Goal: Transaction & Acquisition: Purchase product/service

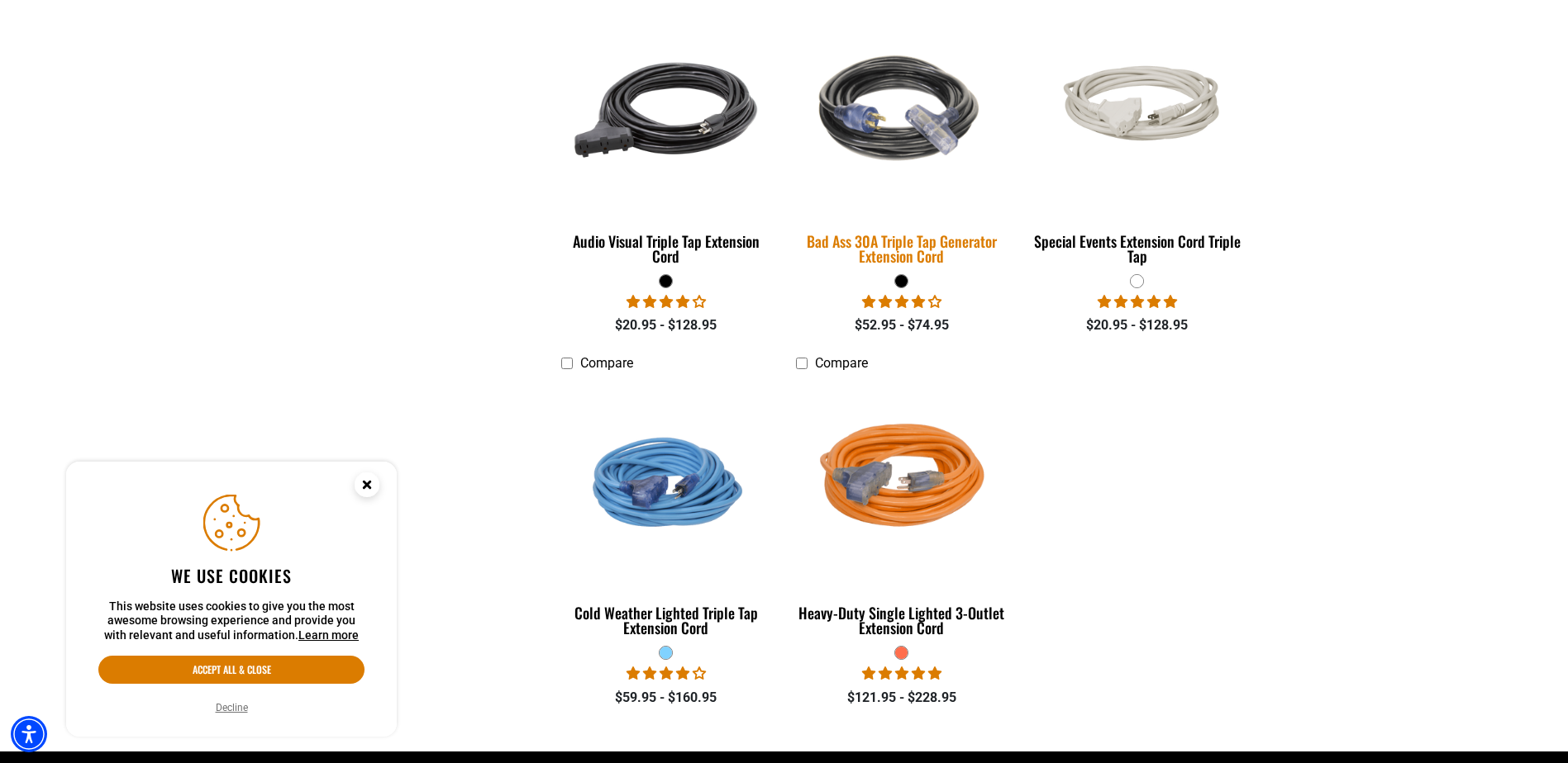
scroll to position [1074, 0]
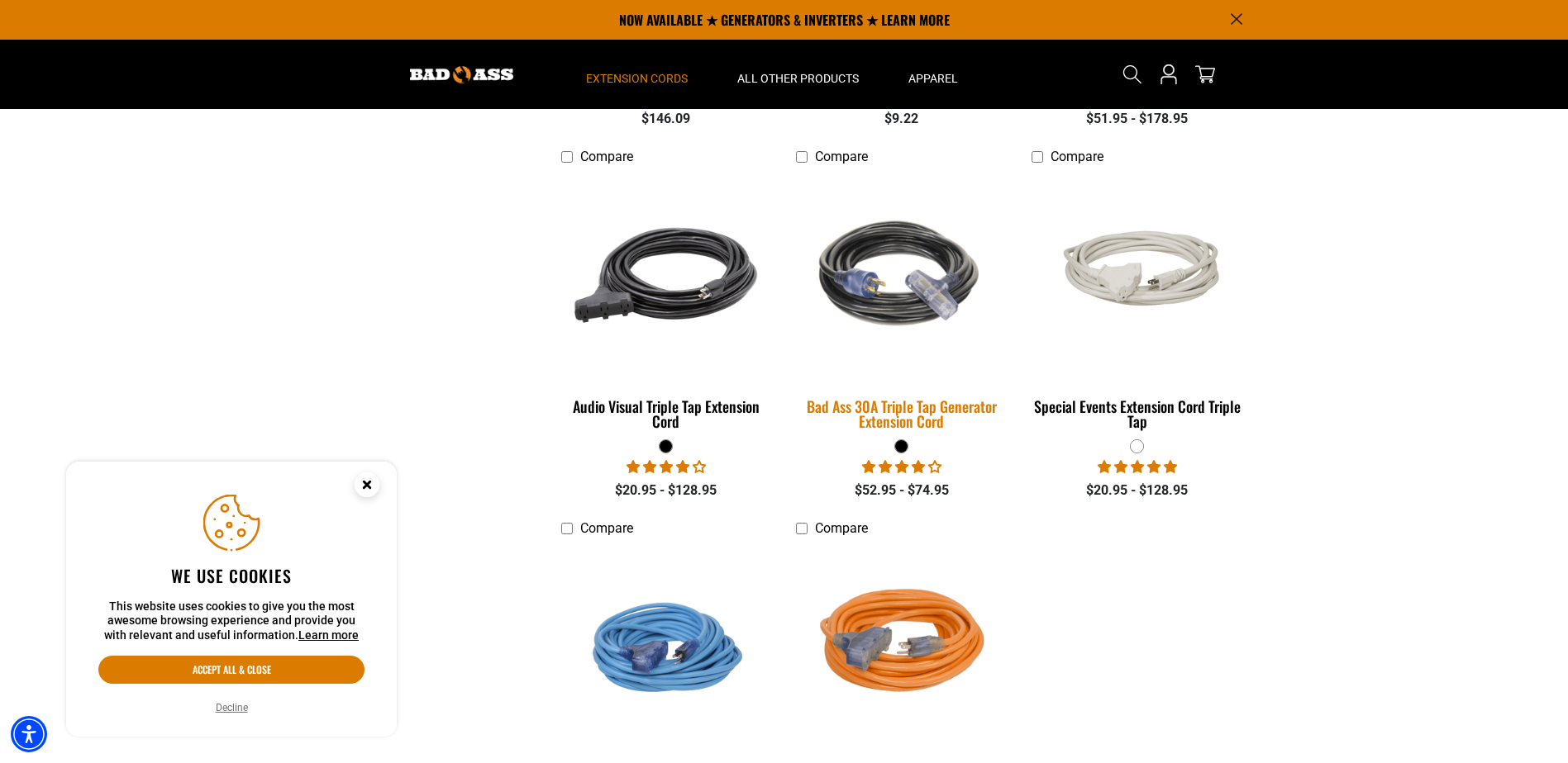
click at [897, 298] on img at bounding box center [902, 275] width 231 height 211
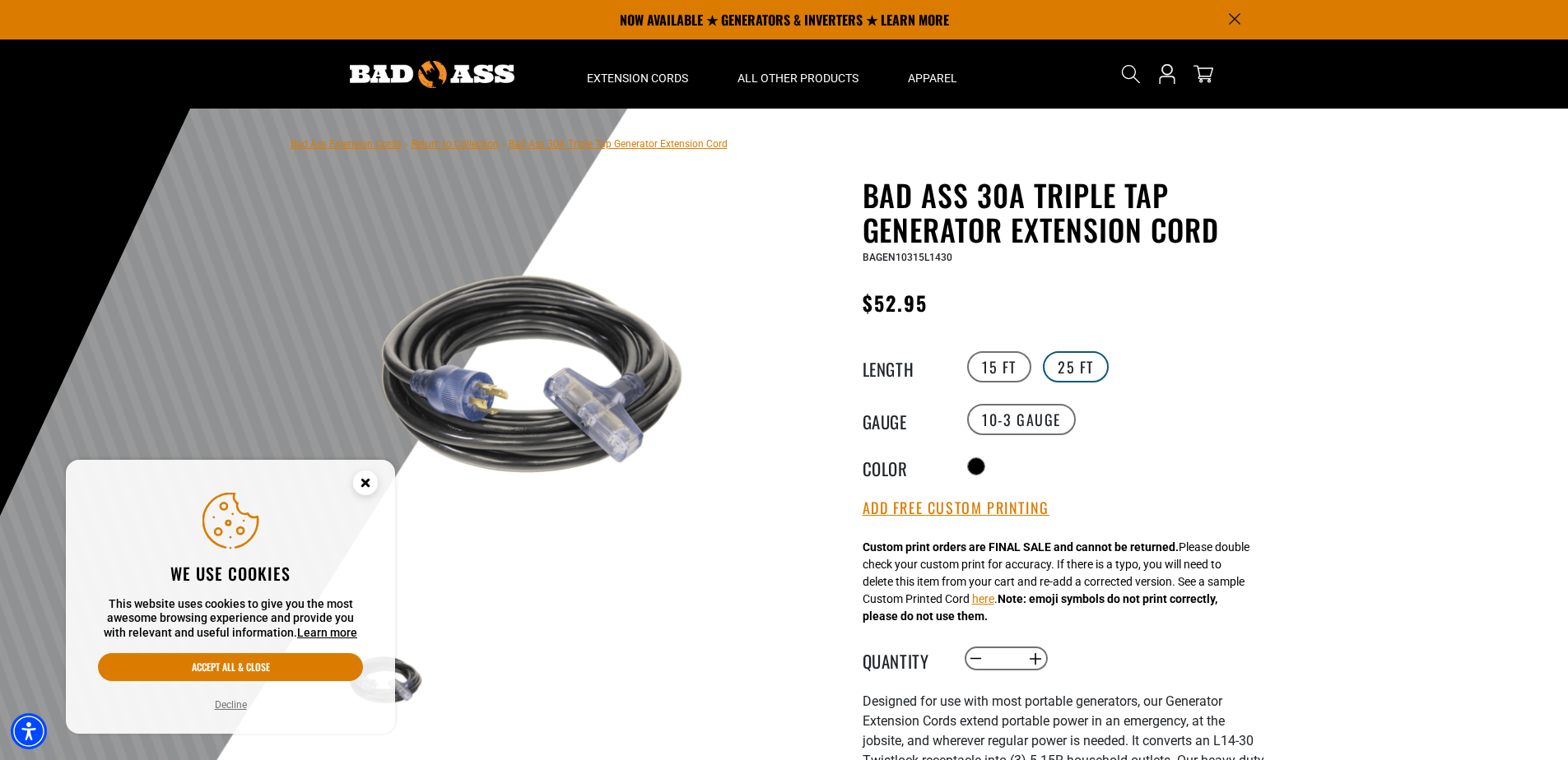
click at [1082, 373] on label "25 FT" at bounding box center [1076, 366] width 66 height 31
click at [994, 602] on button "here" at bounding box center [983, 599] width 22 height 17
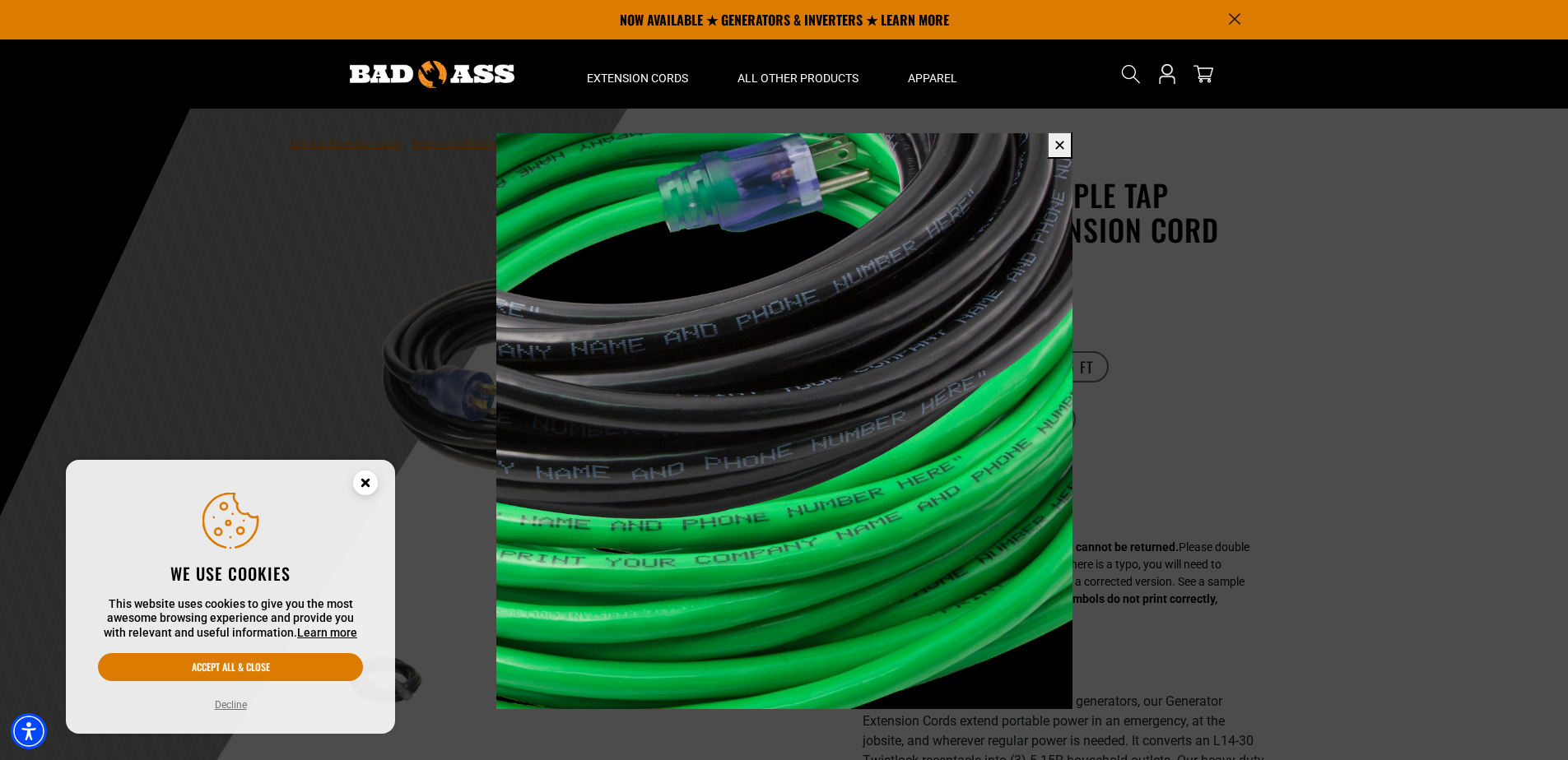
click at [369, 484] on circle "Close this option" at bounding box center [365, 483] width 24 height 24
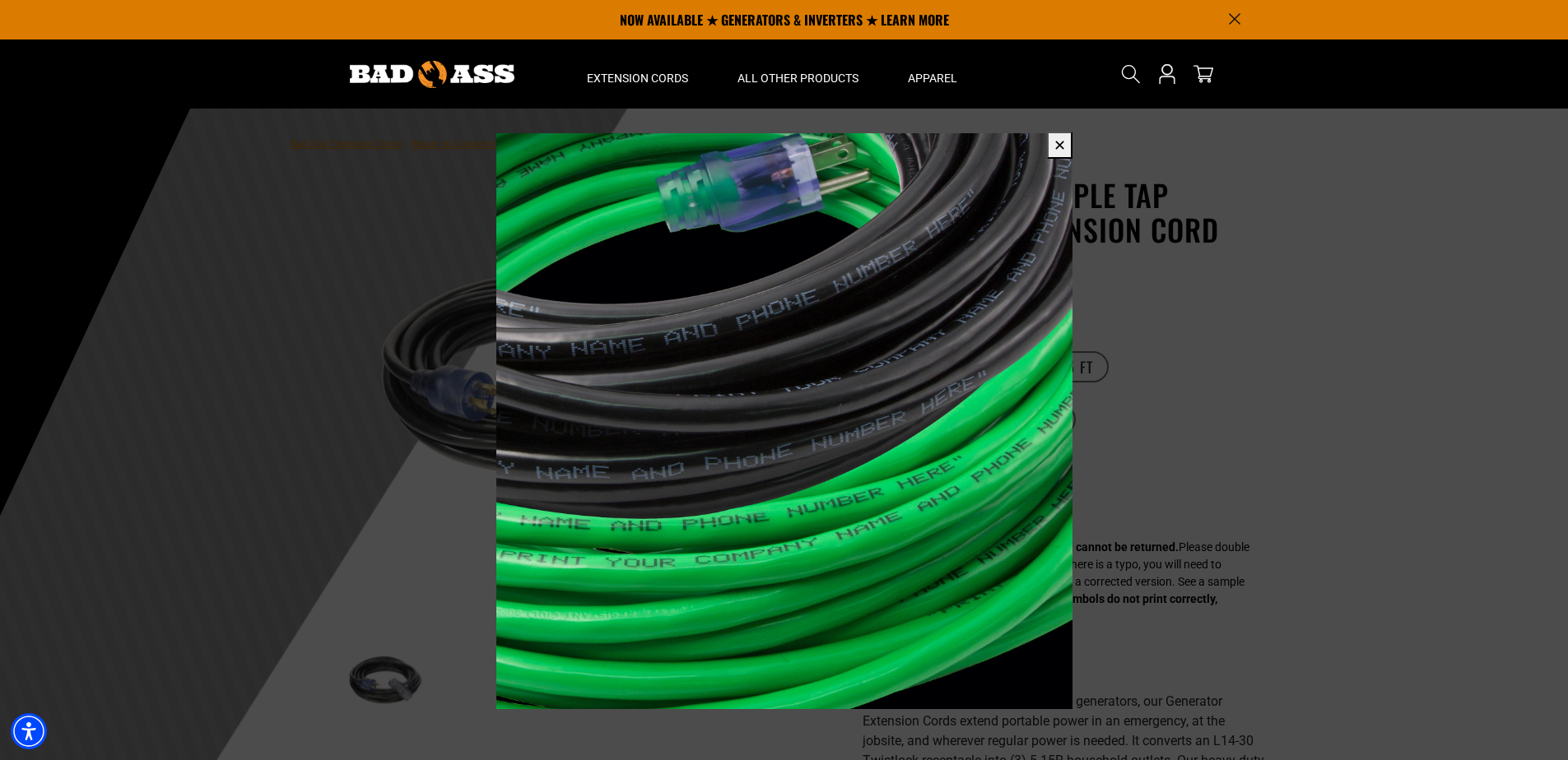
click at [1065, 141] on button "✕" at bounding box center [1059, 145] width 25 height 27
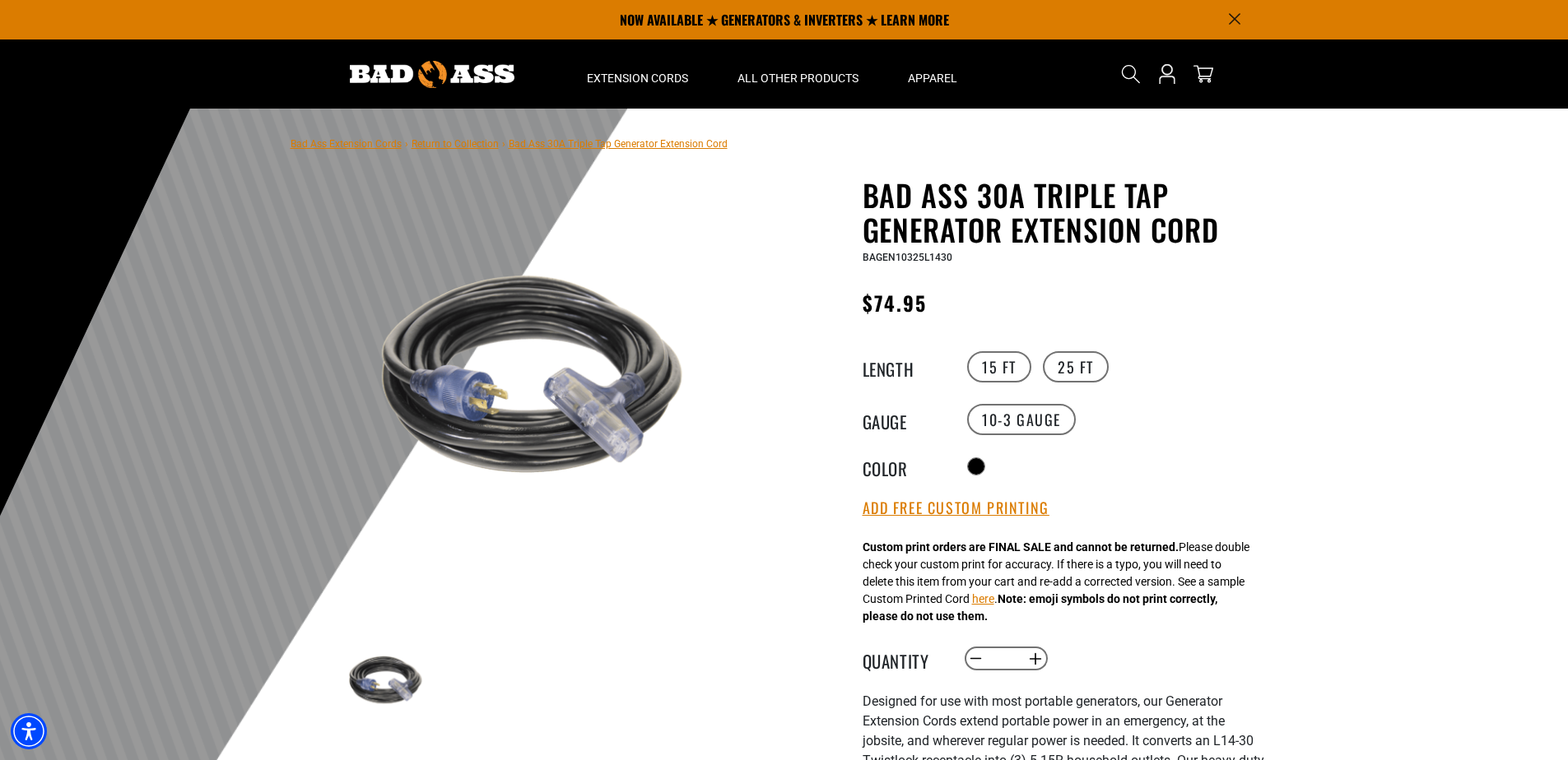
click at [1338, 246] on div at bounding box center [784, 512] width 1568 height 807
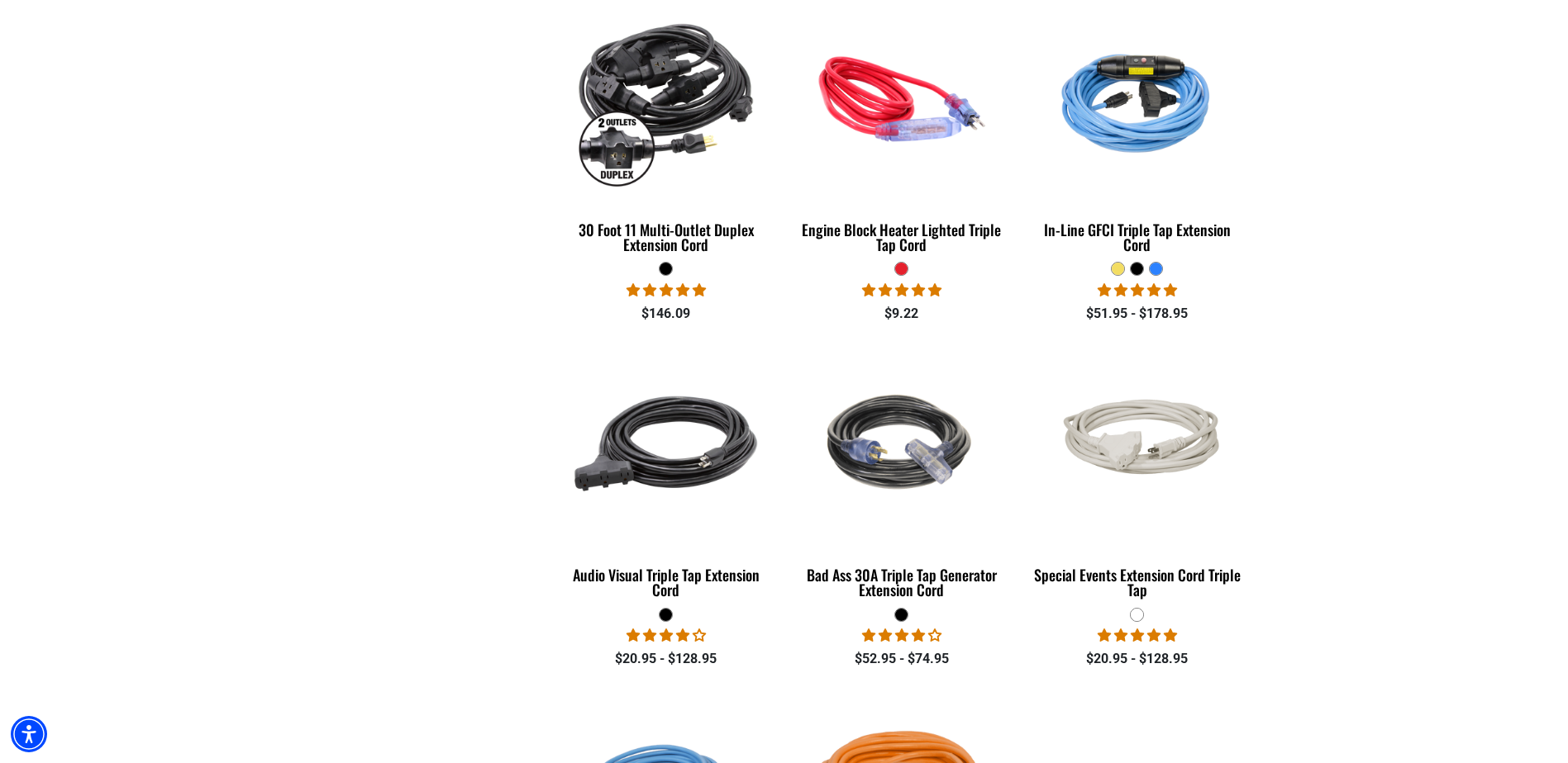
scroll to position [909, 0]
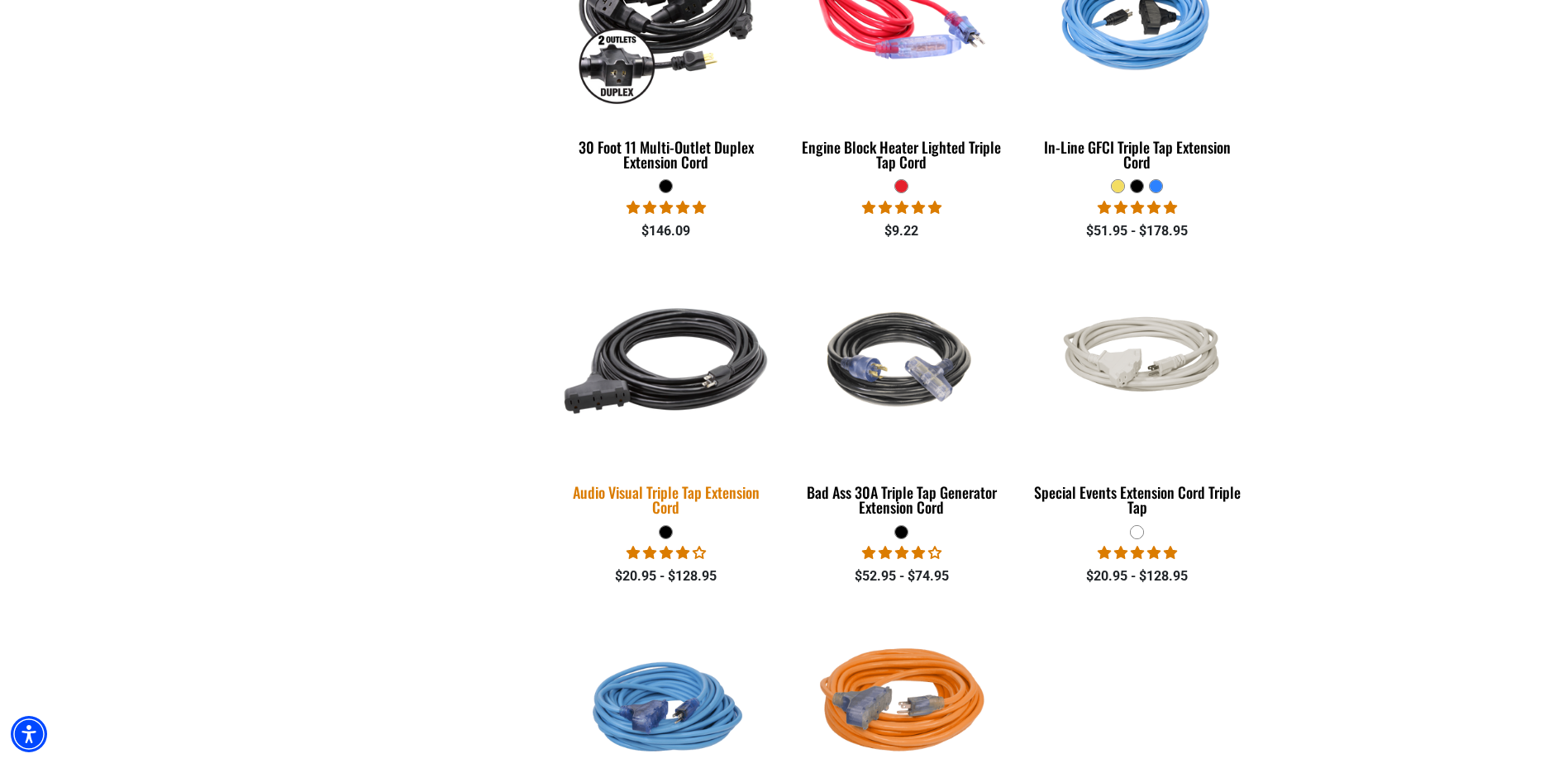
click at [700, 378] on img at bounding box center [666, 362] width 231 height 211
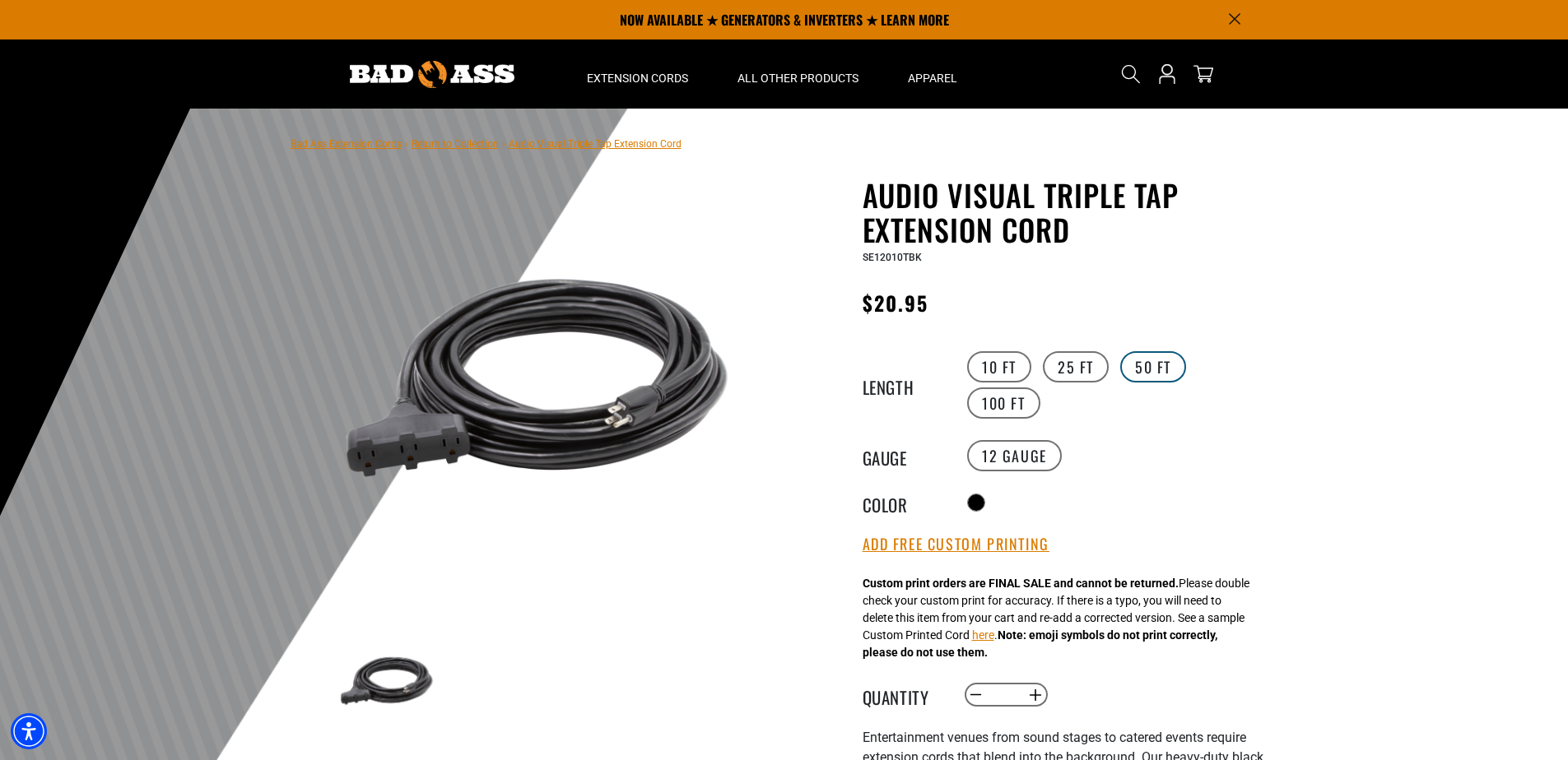
click at [1154, 366] on label "50 FT" at bounding box center [1152, 366] width 66 height 31
click at [1082, 372] on label "25 FT" at bounding box center [1076, 366] width 66 height 31
click at [994, 373] on label "10 FT" at bounding box center [999, 366] width 65 height 31
click at [990, 405] on label "100 FT" at bounding box center [1004, 402] width 73 height 31
click at [999, 372] on label "10 FT" at bounding box center [999, 366] width 65 height 31
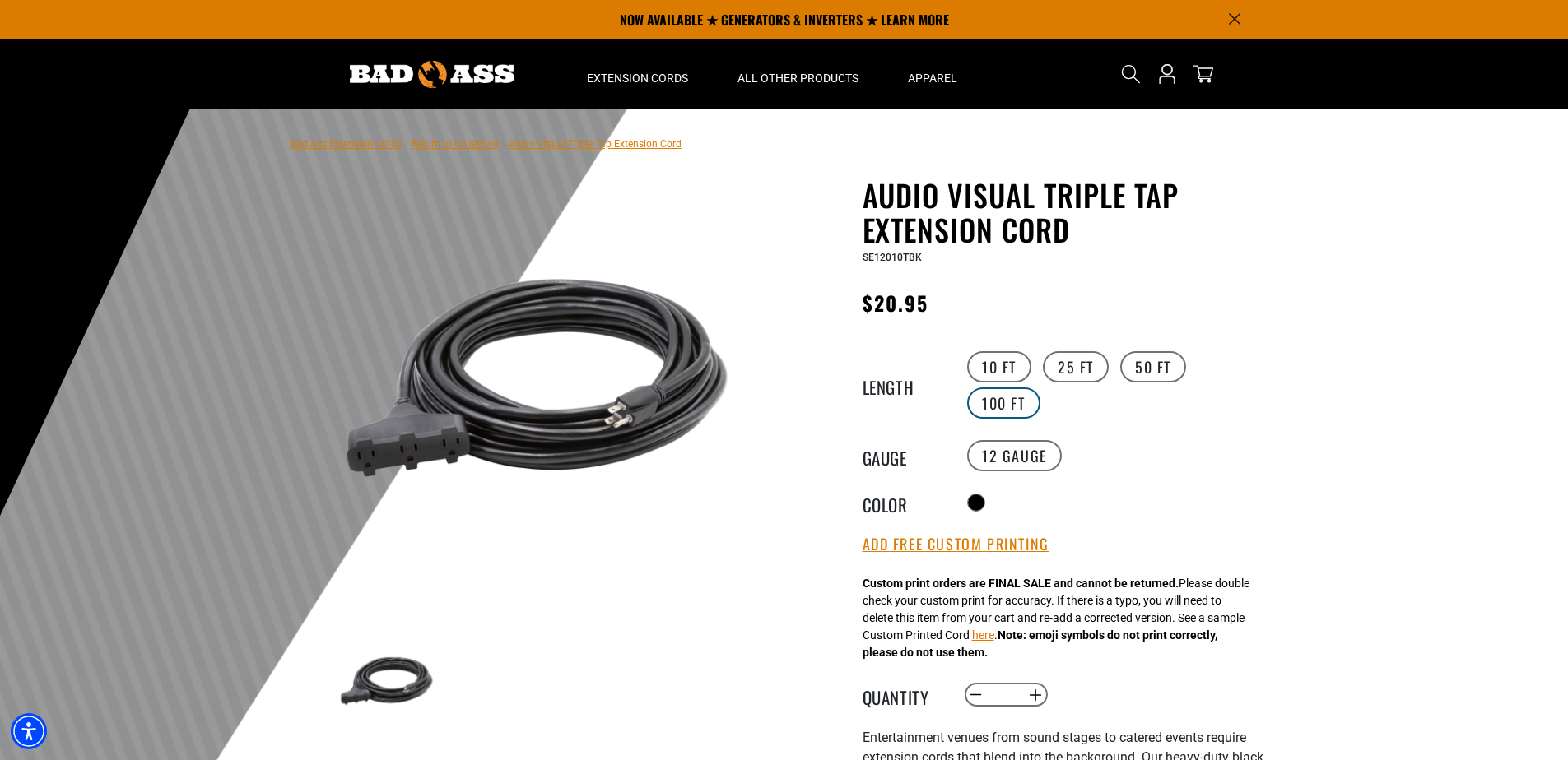
click at [999, 405] on label "100 FT" at bounding box center [1004, 402] width 73 height 31
